Goal: Submit feedback/report problem

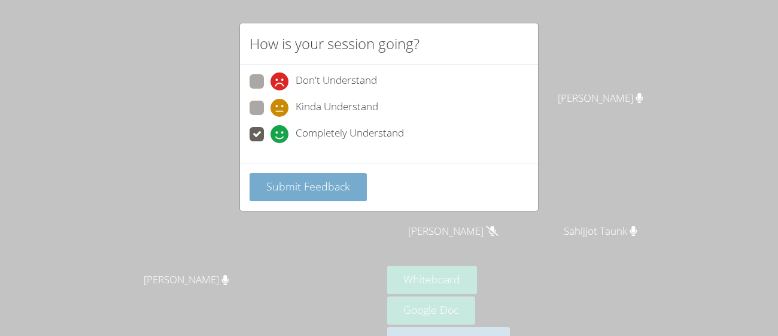
click at [286, 181] on span "Submit Feedback" at bounding box center [308, 186] width 84 height 14
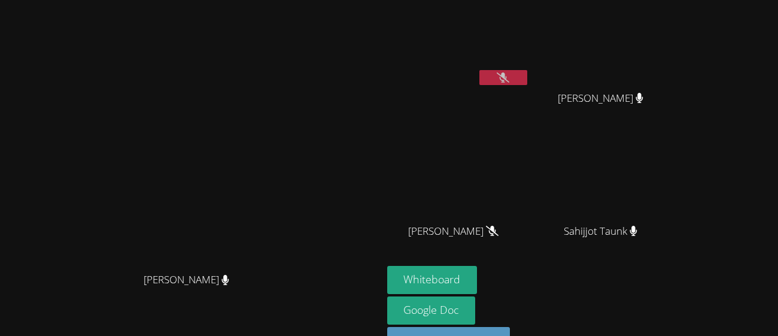
scroll to position [35, 0]
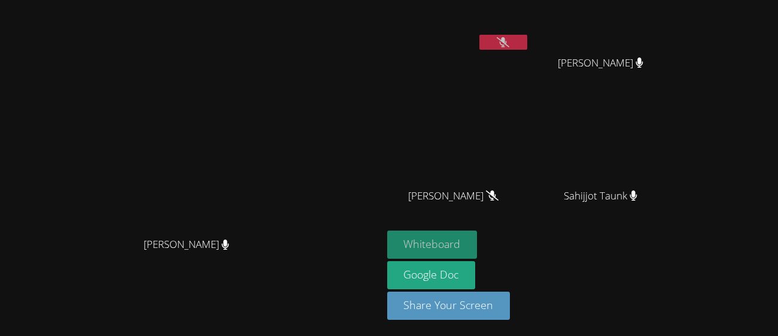
click at [478, 241] on button "Whiteboard" at bounding box center [432, 244] width 90 height 28
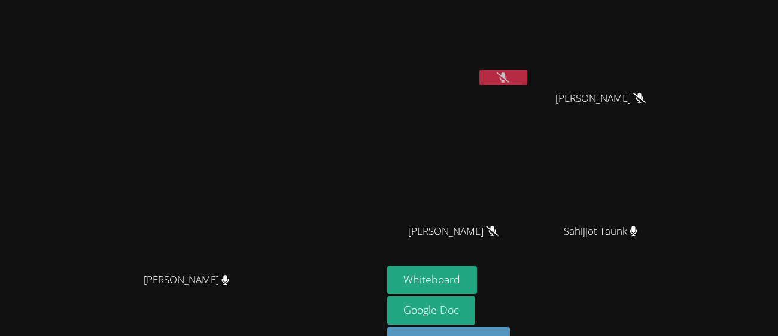
click at [527, 70] on button at bounding box center [503, 77] width 48 height 15
click at [646, 99] on icon at bounding box center [639, 98] width 13 height 10
click at [507, 72] on icon at bounding box center [503, 77] width 8 height 10
click at [527, 77] on button at bounding box center [503, 77] width 48 height 15
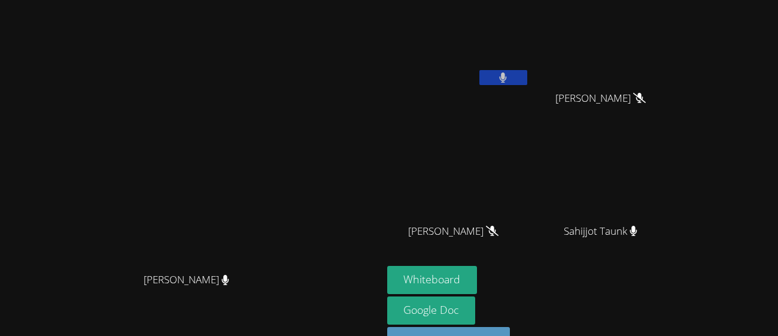
click at [527, 75] on button at bounding box center [503, 77] width 48 height 15
click at [527, 78] on button at bounding box center [503, 77] width 48 height 15
click at [527, 80] on button at bounding box center [503, 77] width 48 height 15
click at [527, 81] on button at bounding box center [503, 77] width 48 height 15
click at [527, 84] on button at bounding box center [503, 77] width 48 height 15
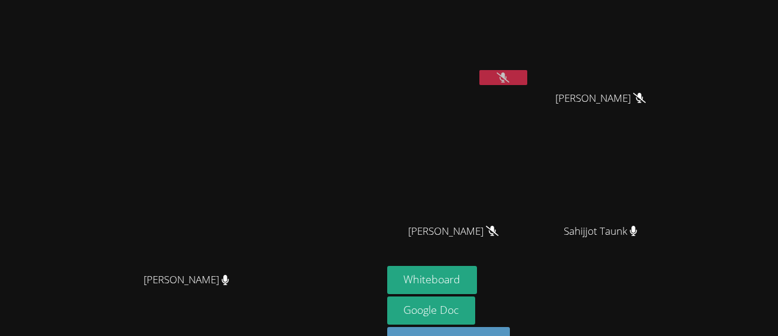
click at [527, 82] on button at bounding box center [503, 77] width 48 height 15
click at [527, 83] on button at bounding box center [503, 77] width 48 height 15
click at [527, 82] on button at bounding box center [503, 77] width 48 height 15
click at [527, 81] on button at bounding box center [503, 77] width 48 height 15
click at [527, 82] on button at bounding box center [503, 77] width 48 height 15
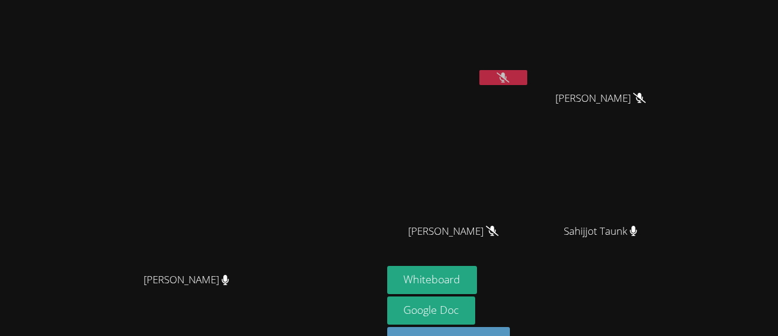
click at [527, 74] on button at bounding box center [503, 77] width 48 height 15
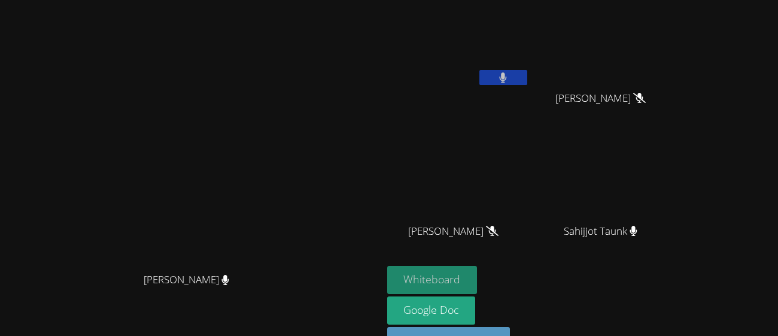
click at [478, 285] on button "Whiteboard" at bounding box center [432, 280] width 90 height 28
click at [478, 283] on button "Whiteboard" at bounding box center [432, 280] width 90 height 28
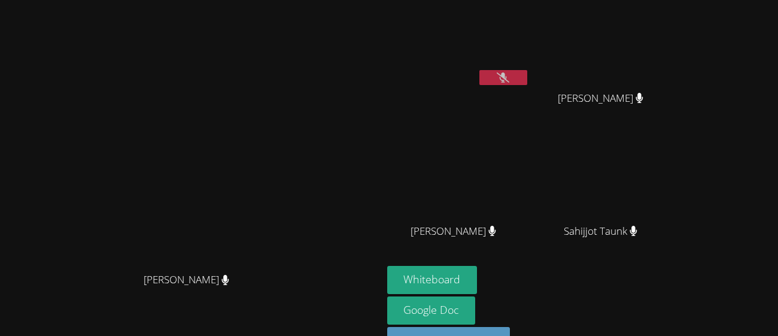
click at [527, 83] on button at bounding box center [503, 77] width 48 height 15
